Goal: Task Accomplishment & Management: Complete application form

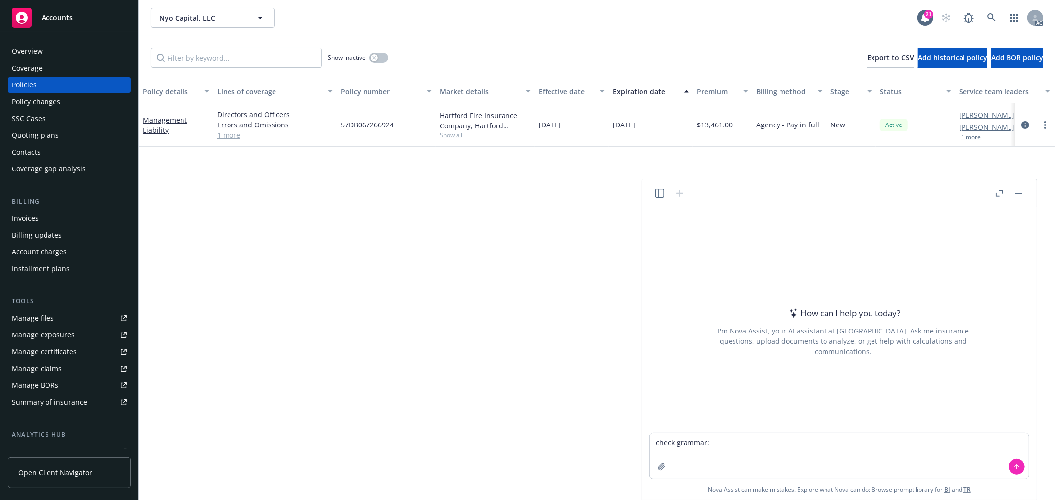
type textarea "check grammar: Hi Michael, Just would like to follow up with you about the emai…"
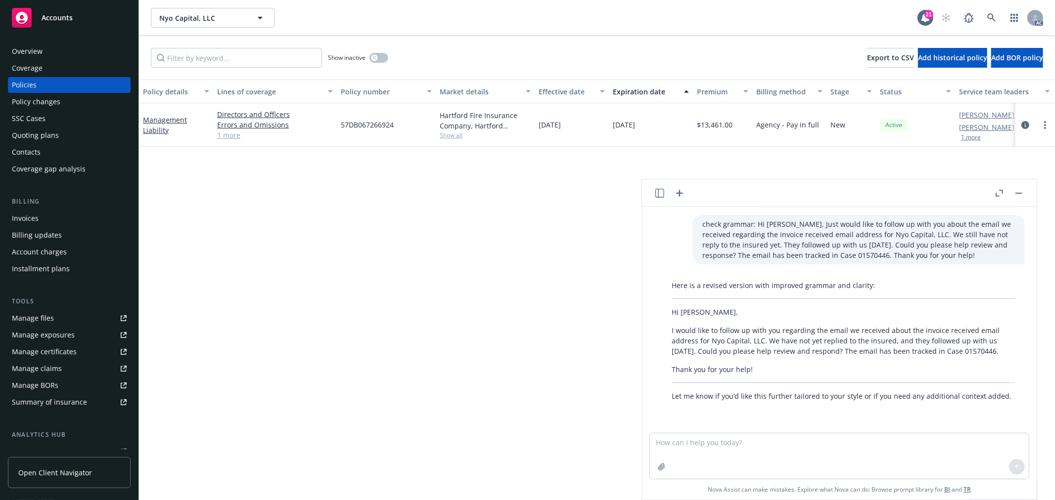
drag, startPoint x: 669, startPoint y: 329, endPoint x: 1007, endPoint y: 354, distance: 339.6
click at [1007, 354] on div "Here is a revised version with improved grammar and clarity: Hi Michael, I woul…" at bounding box center [843, 340] width 363 height 129
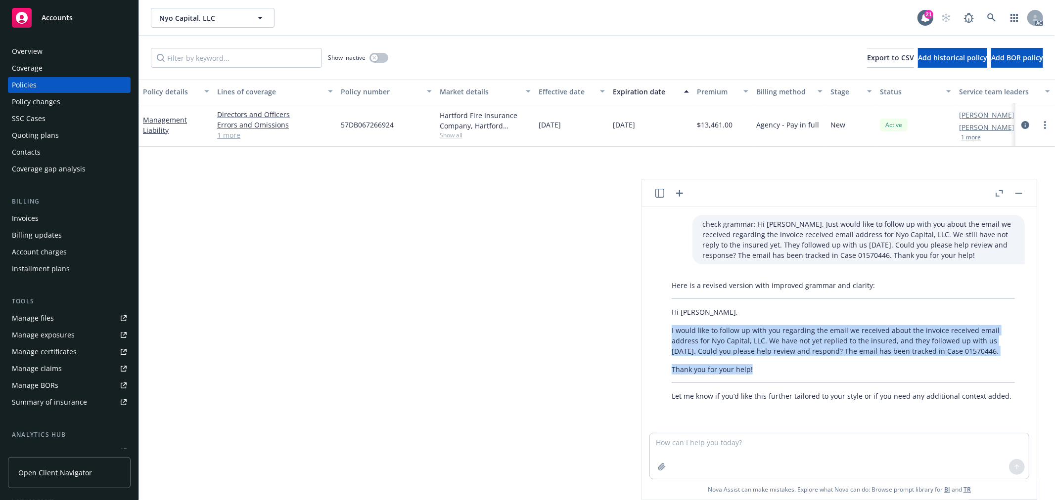
click at [780, 371] on p "Thank you for your help!" at bounding box center [843, 369] width 343 height 10
copy div "I would like to follow up with you regarding the email we received about the in…"
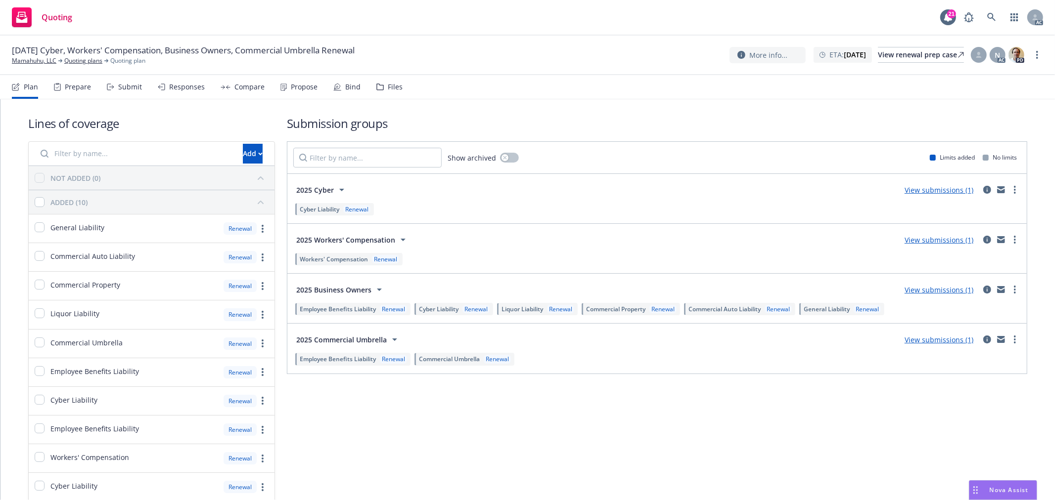
click at [132, 88] on div "Submit" at bounding box center [130, 87] width 24 height 8
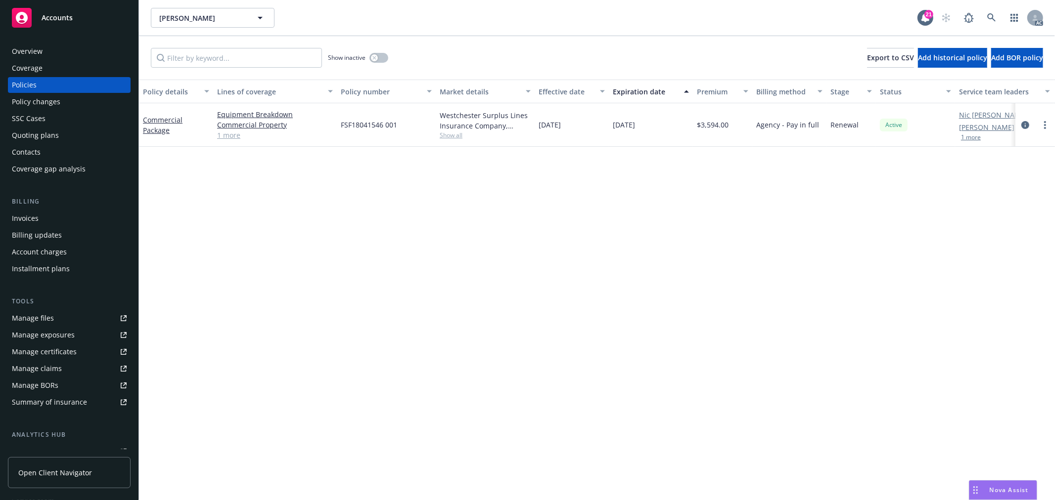
click at [38, 50] on div "Overview" at bounding box center [27, 52] width 31 height 16
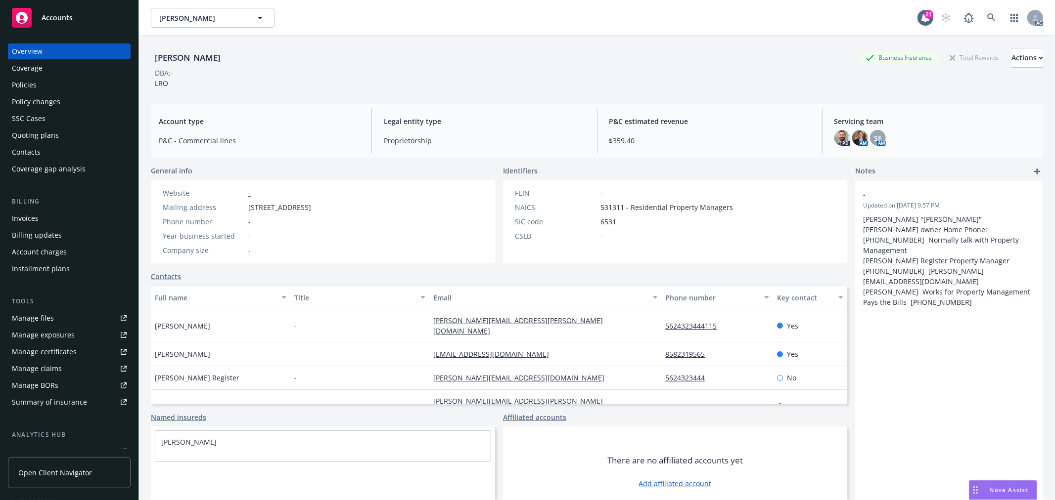
click at [311, 209] on span "4047 Long Beach Blvd, Long Beach, CA, 90807" at bounding box center [279, 207] width 63 height 10
copy span "90807"
